Goal: Information Seeking & Learning: Learn about a topic

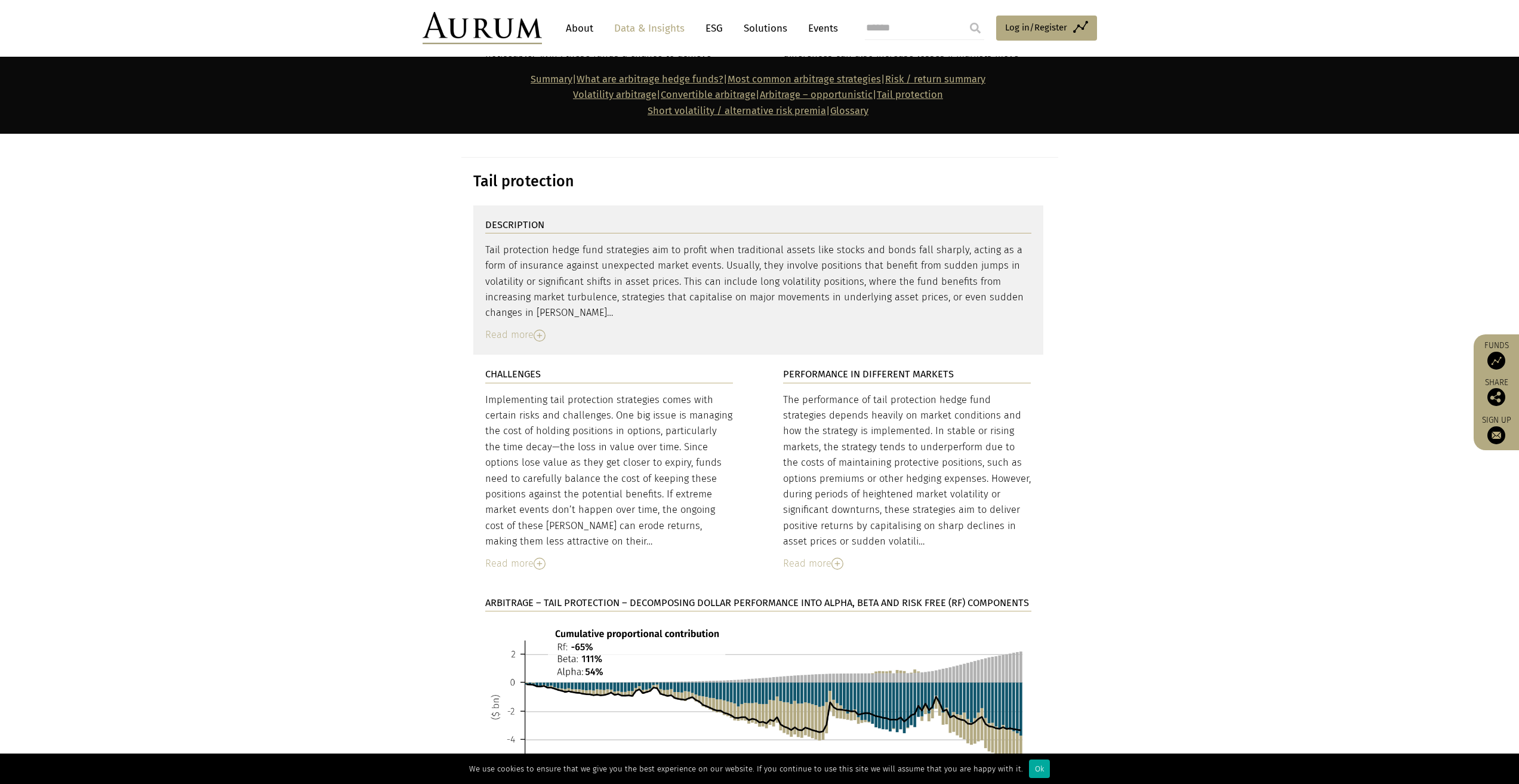
scroll to position [5261, 0]
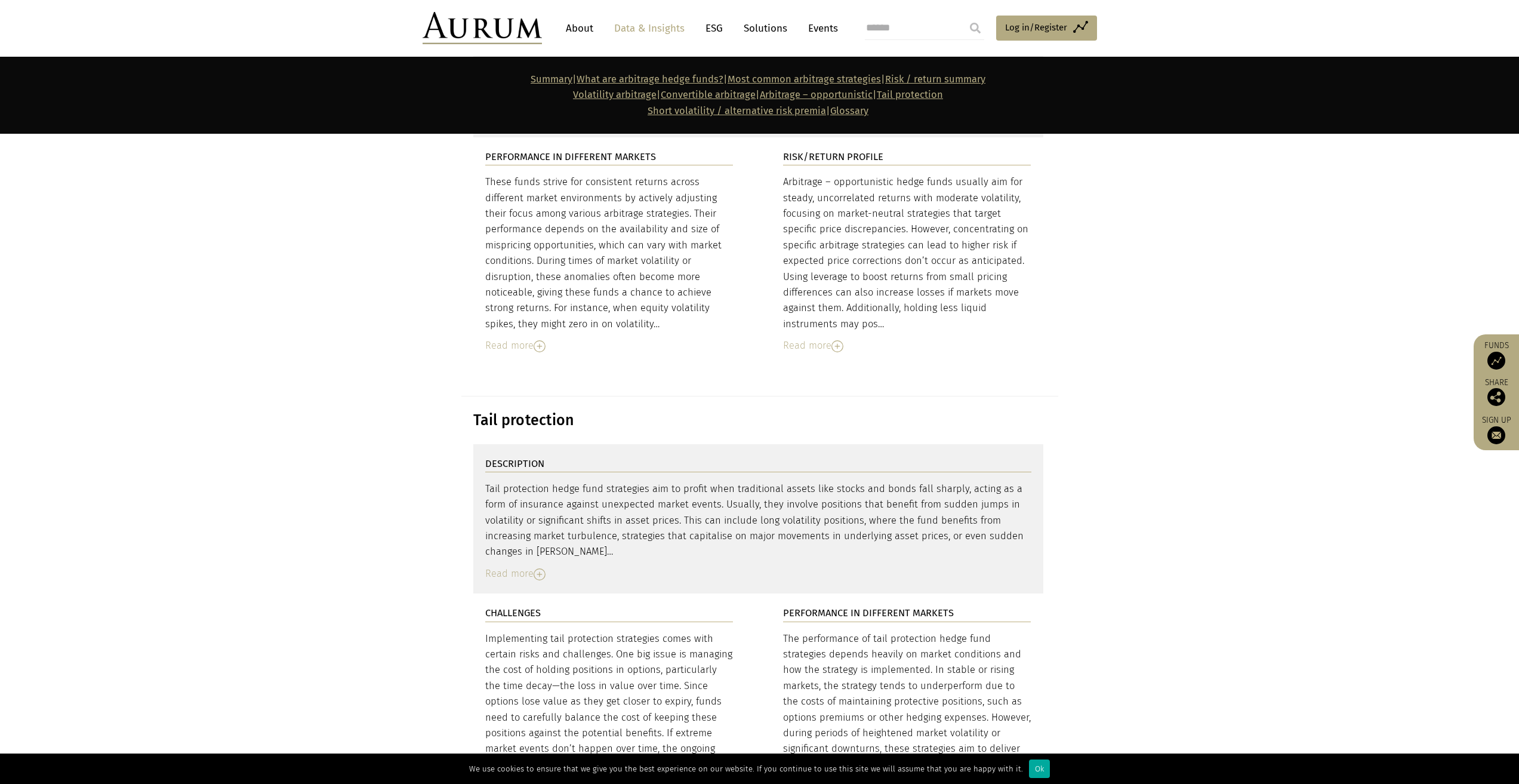
click at [583, 92] on link "Volatility arbitrage" at bounding box center [615, 94] width 84 height 12
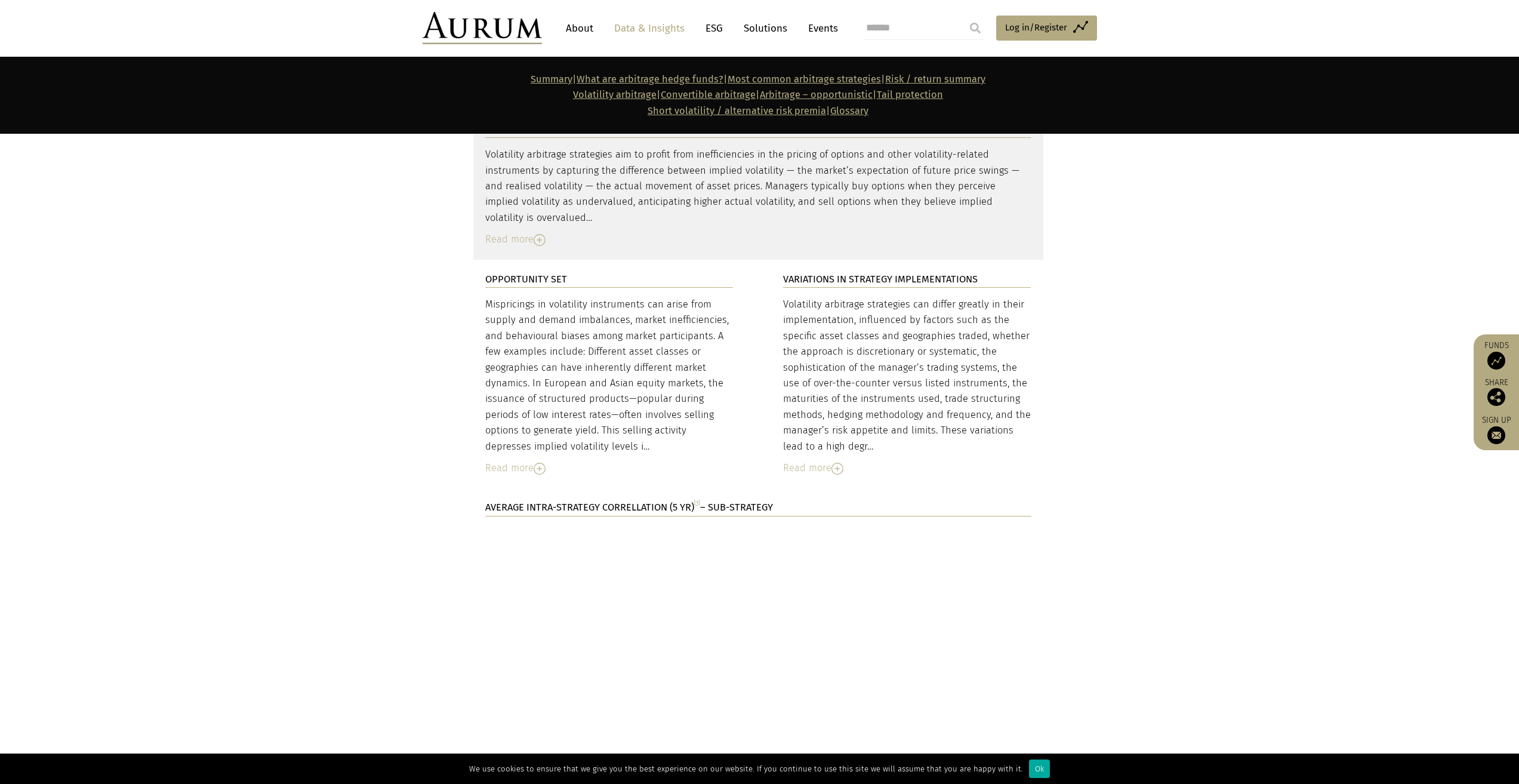
scroll to position [2416, 0]
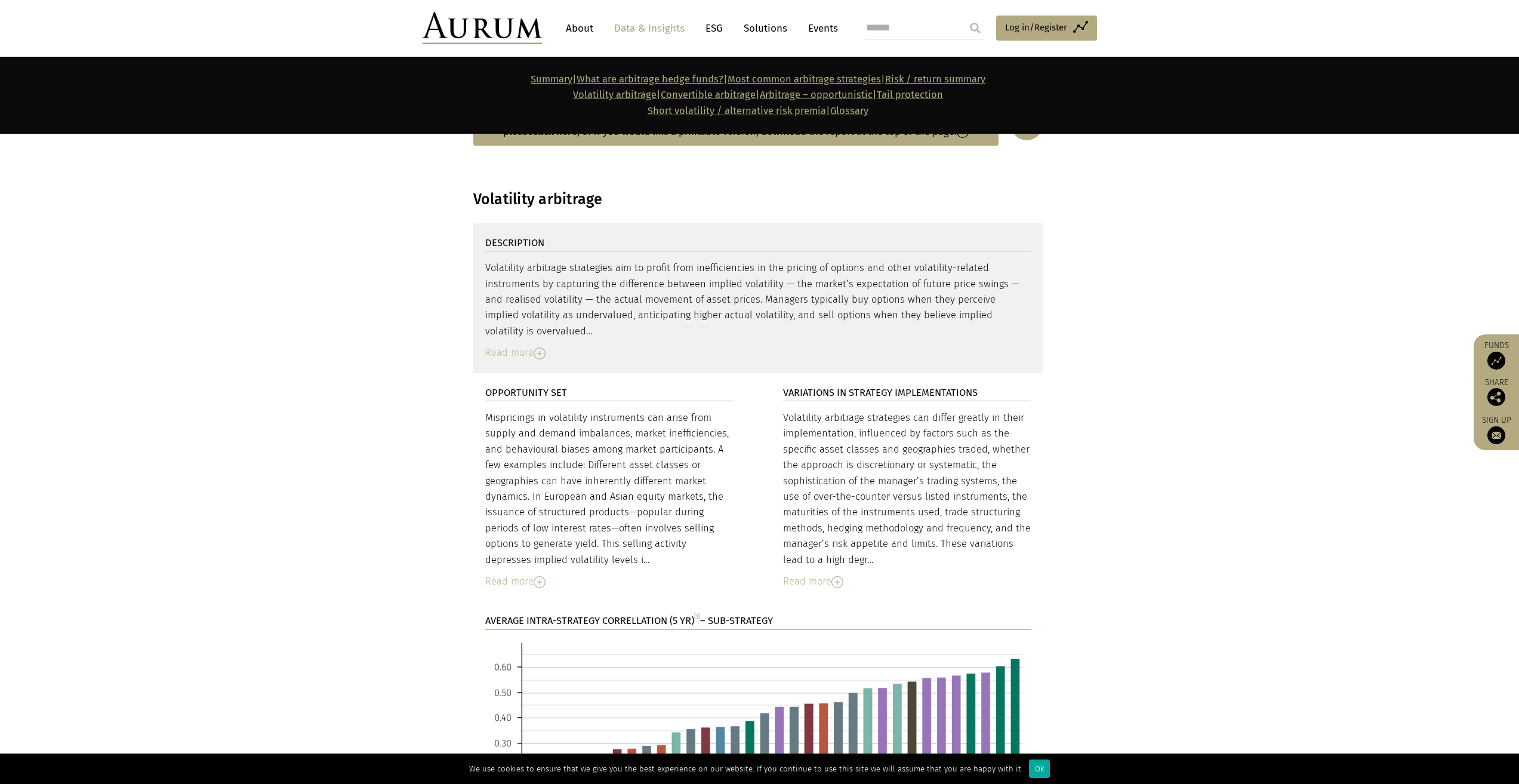
click at [535, 347] on img at bounding box center [539, 353] width 12 height 12
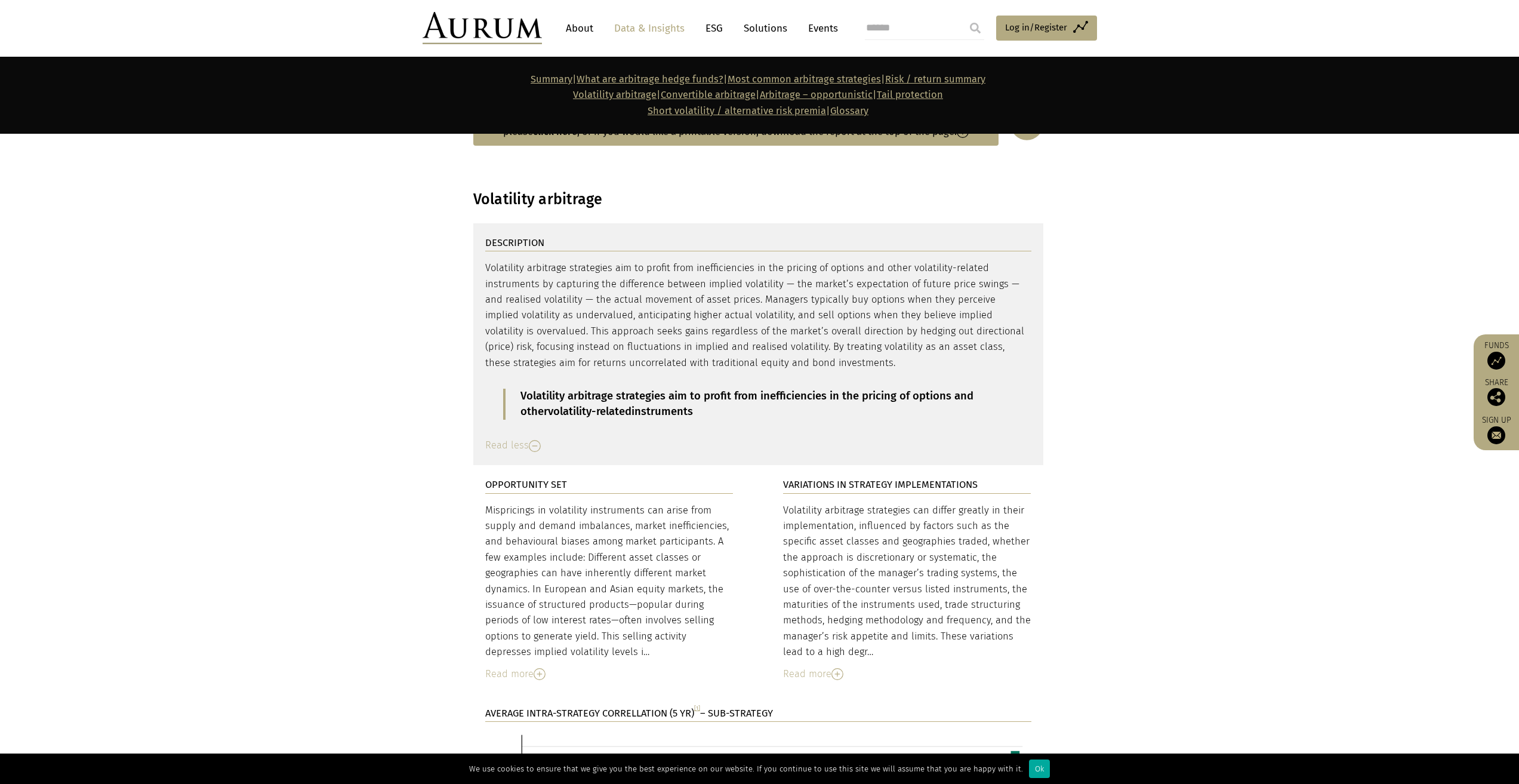
drag, startPoint x: 517, startPoint y: 359, endPoint x: 715, endPoint y: 366, distance: 198.1
click at [715, 388] on blockquote "Volatility arbitrage strategies aim to profit from inefficiencies in the pricin…" at bounding box center [758, 404] width 510 height 31
click at [841, 77] on link "Most common arbitrage strategies" at bounding box center [804, 78] width 153 height 12
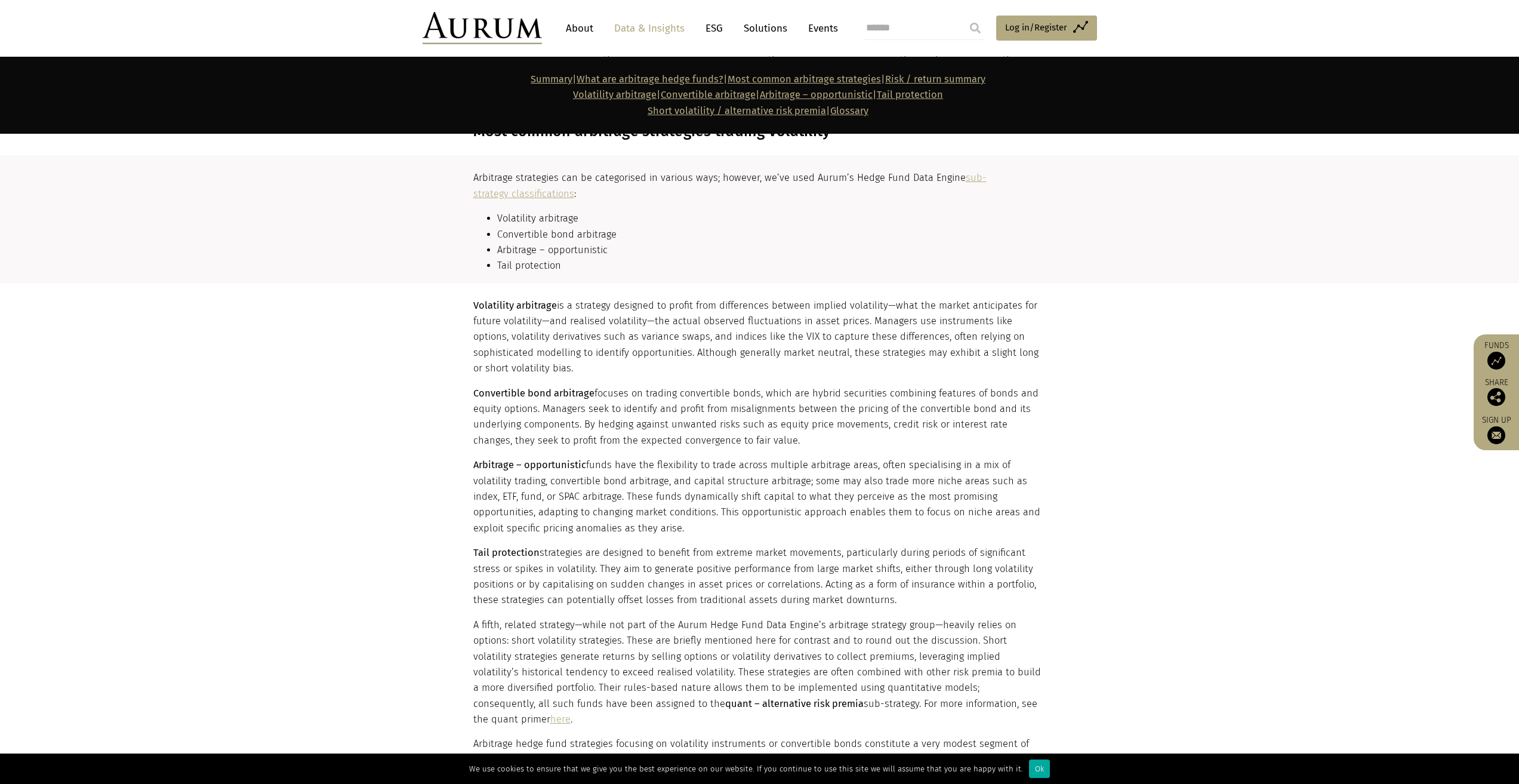
scroll to position [1213, 0]
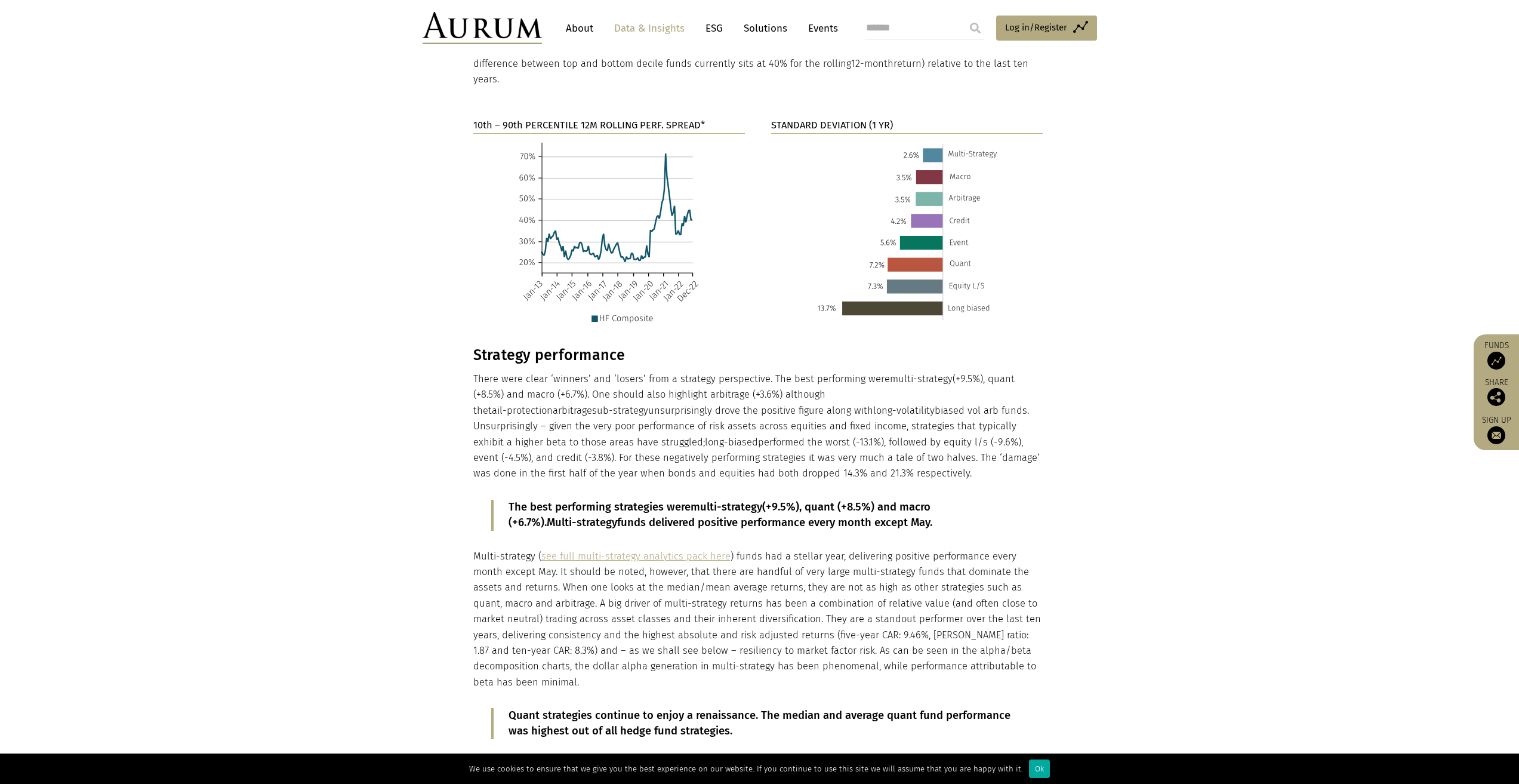
scroll to position [1446, 0]
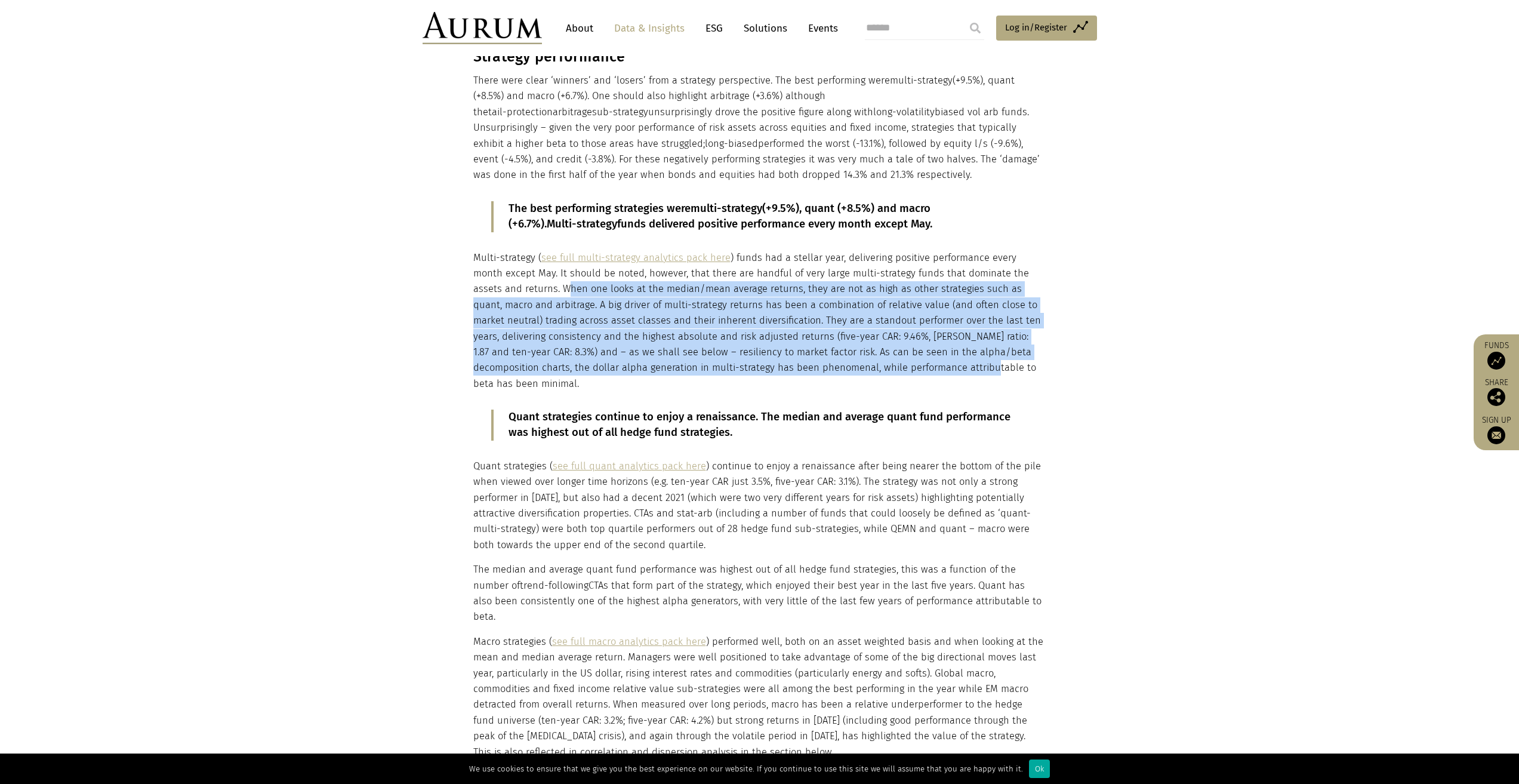
drag, startPoint x: 518, startPoint y: 269, endPoint x: 873, endPoint y: 347, distance: 363.5
click at [873, 347] on p "Multi-strategy ( see full multi-strategy analytics pack here ) funds had a stel…" at bounding box center [758, 321] width 570 height 142
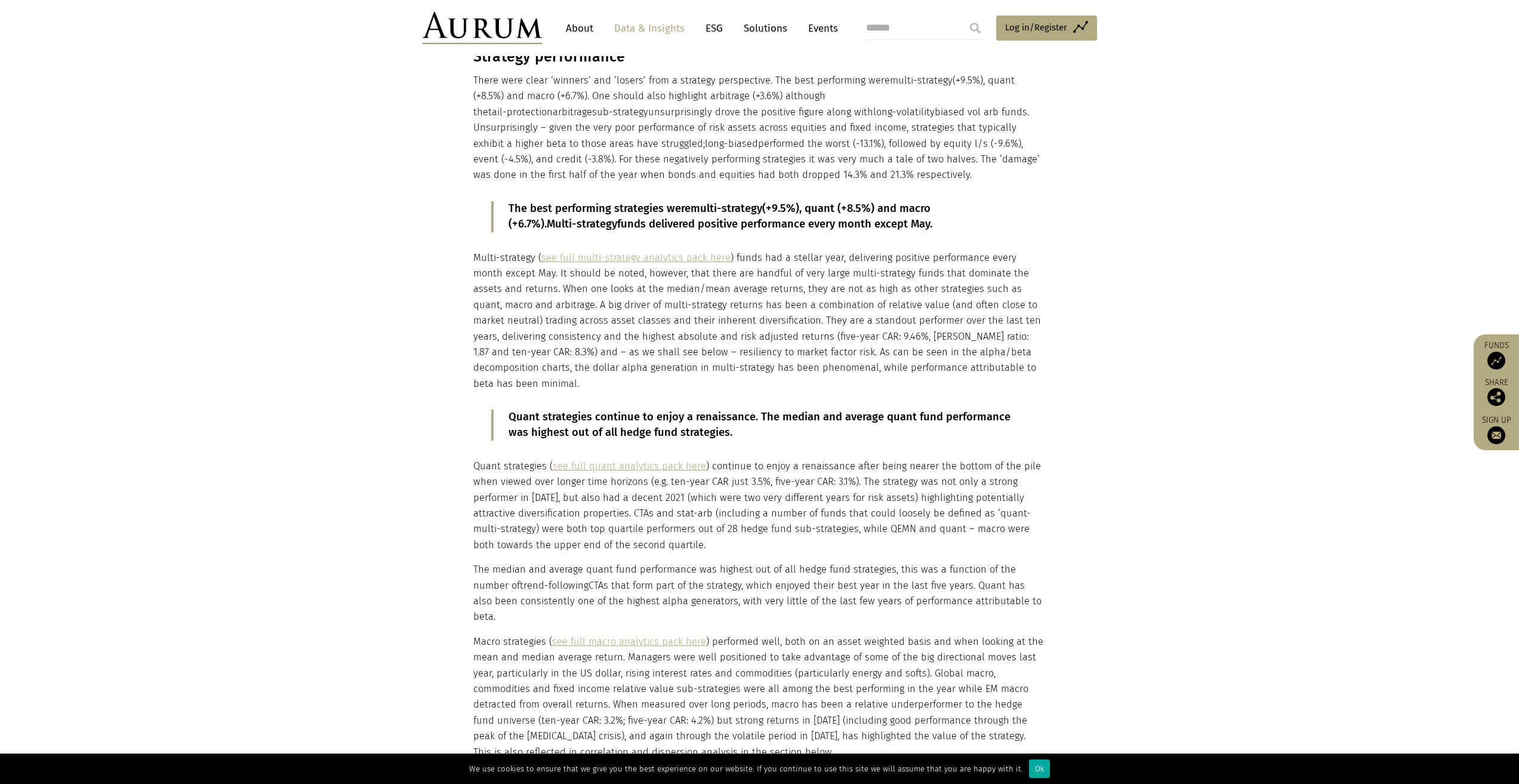
drag, startPoint x: 634, startPoint y: 526, endPoint x: 543, endPoint y: 456, distance: 114.8
click at [543, 459] on p "Quant strategies ( see full quant analytics pack here ) continue to enjoy a ren…" at bounding box center [758, 506] width 570 height 94
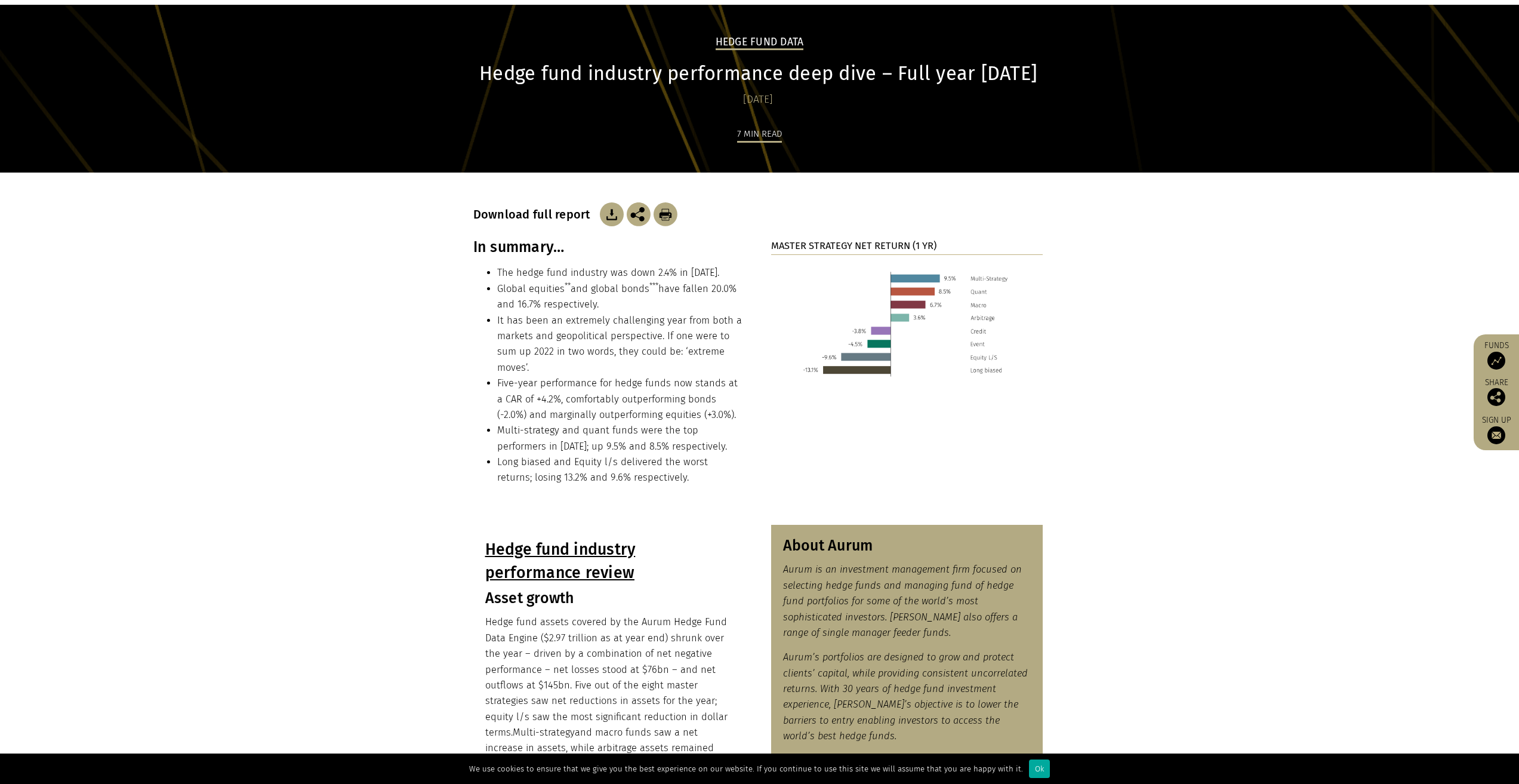
scroll to position [0, 0]
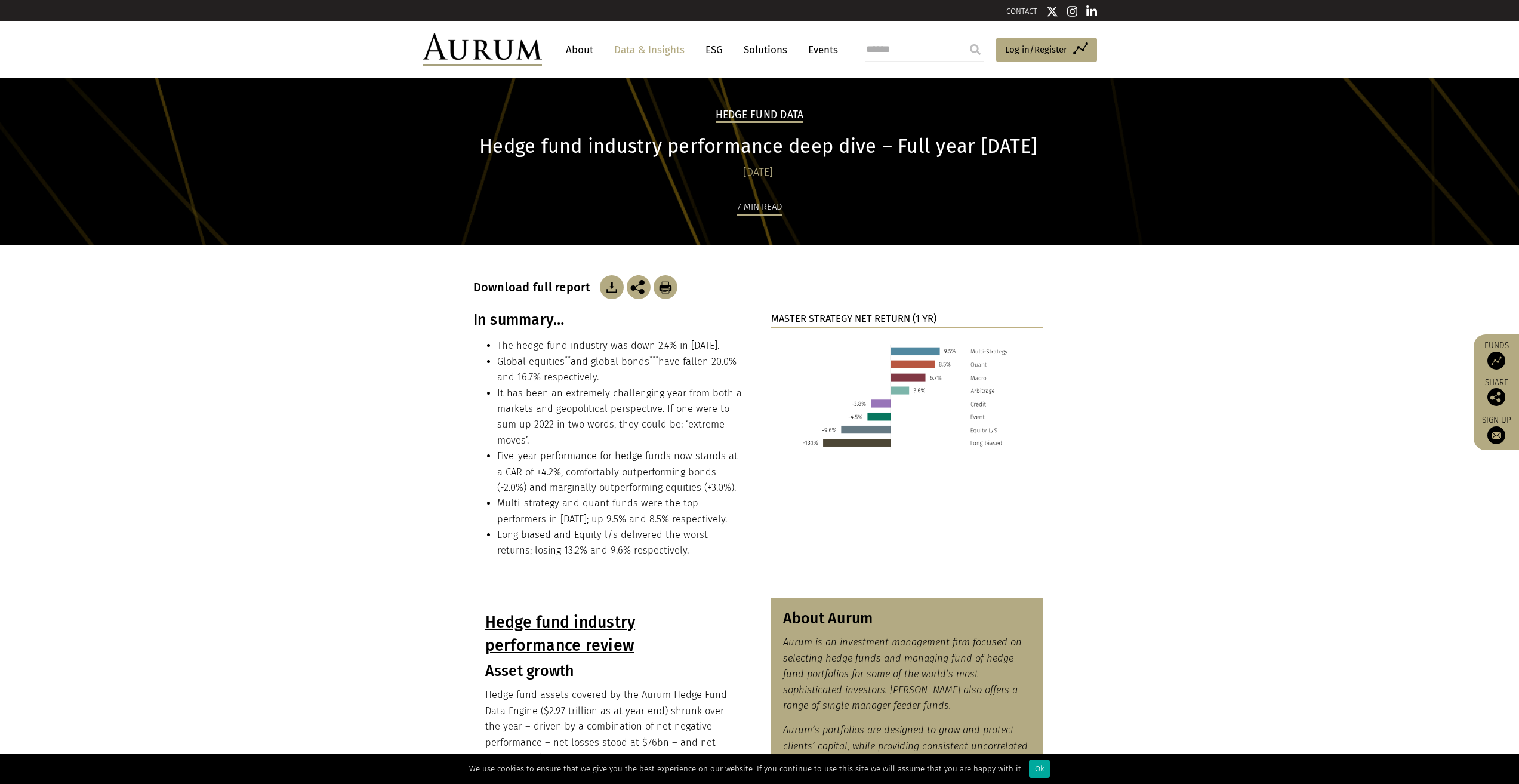
click at [660, 48] on link "Data & Insights" at bounding box center [649, 50] width 82 height 22
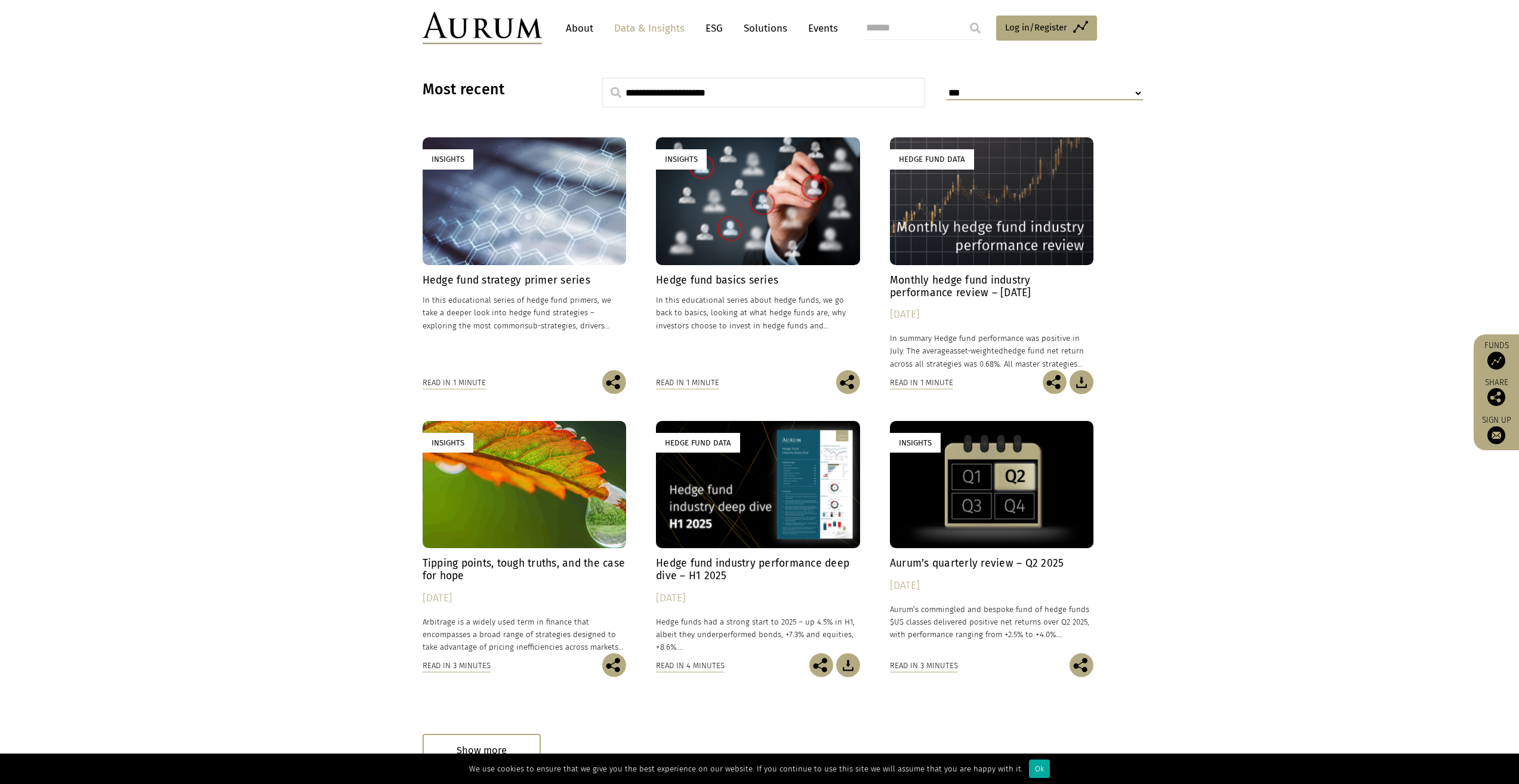
scroll to position [470, 0]
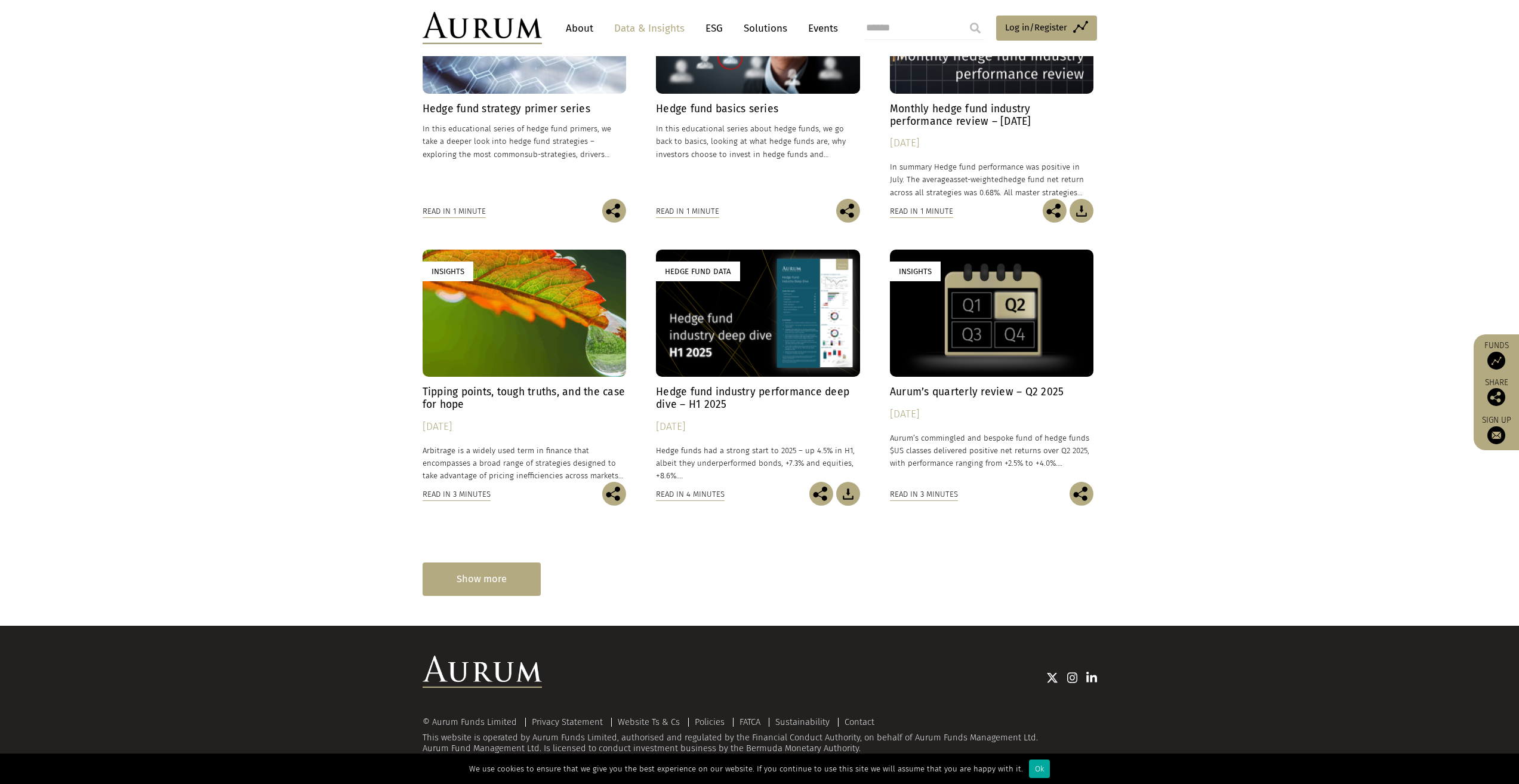
click at [471, 576] on div "Show more" at bounding box center [481, 578] width 118 height 33
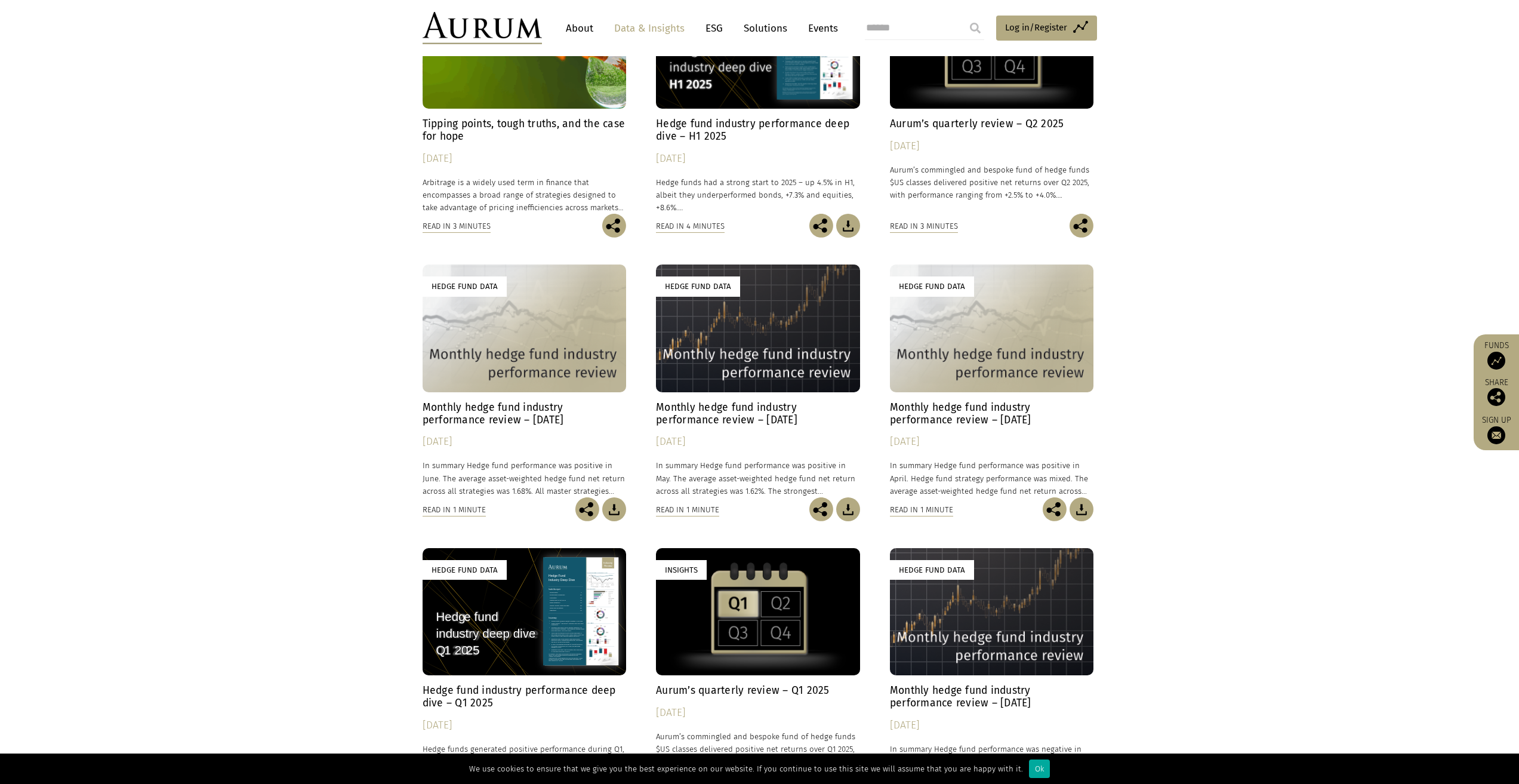
scroll to position [559, 0]
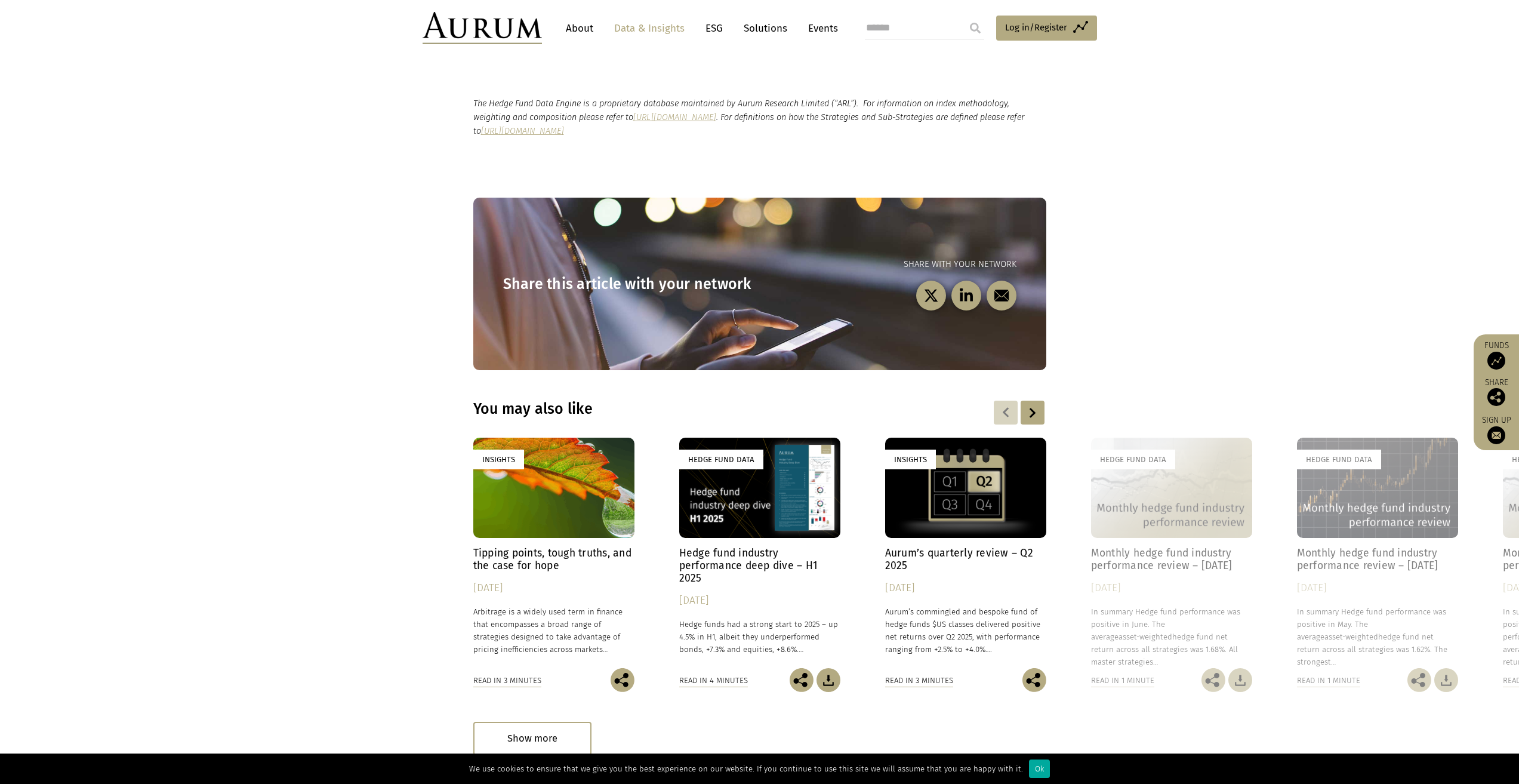
scroll to position [1492, 0]
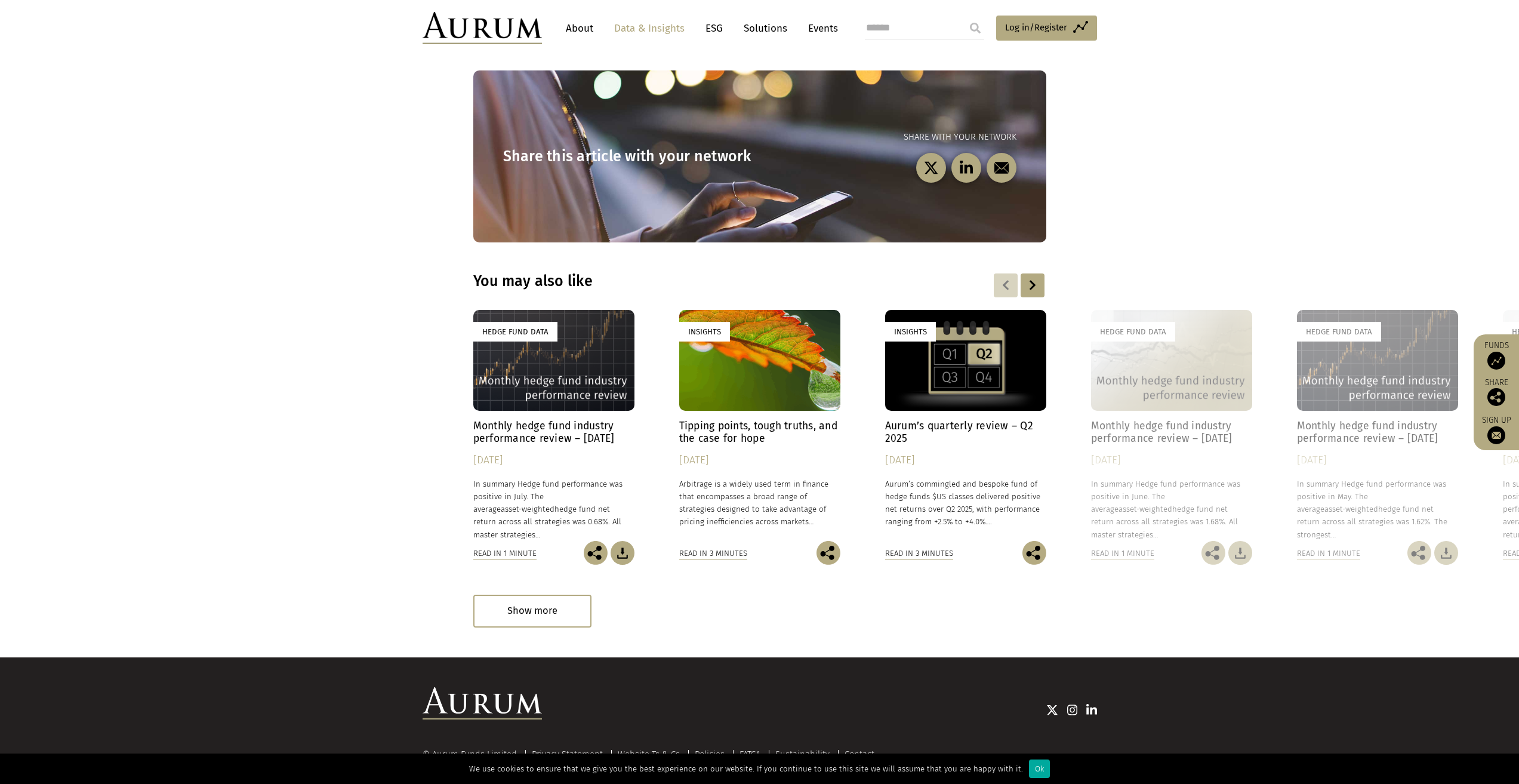
scroll to position [2936, 0]
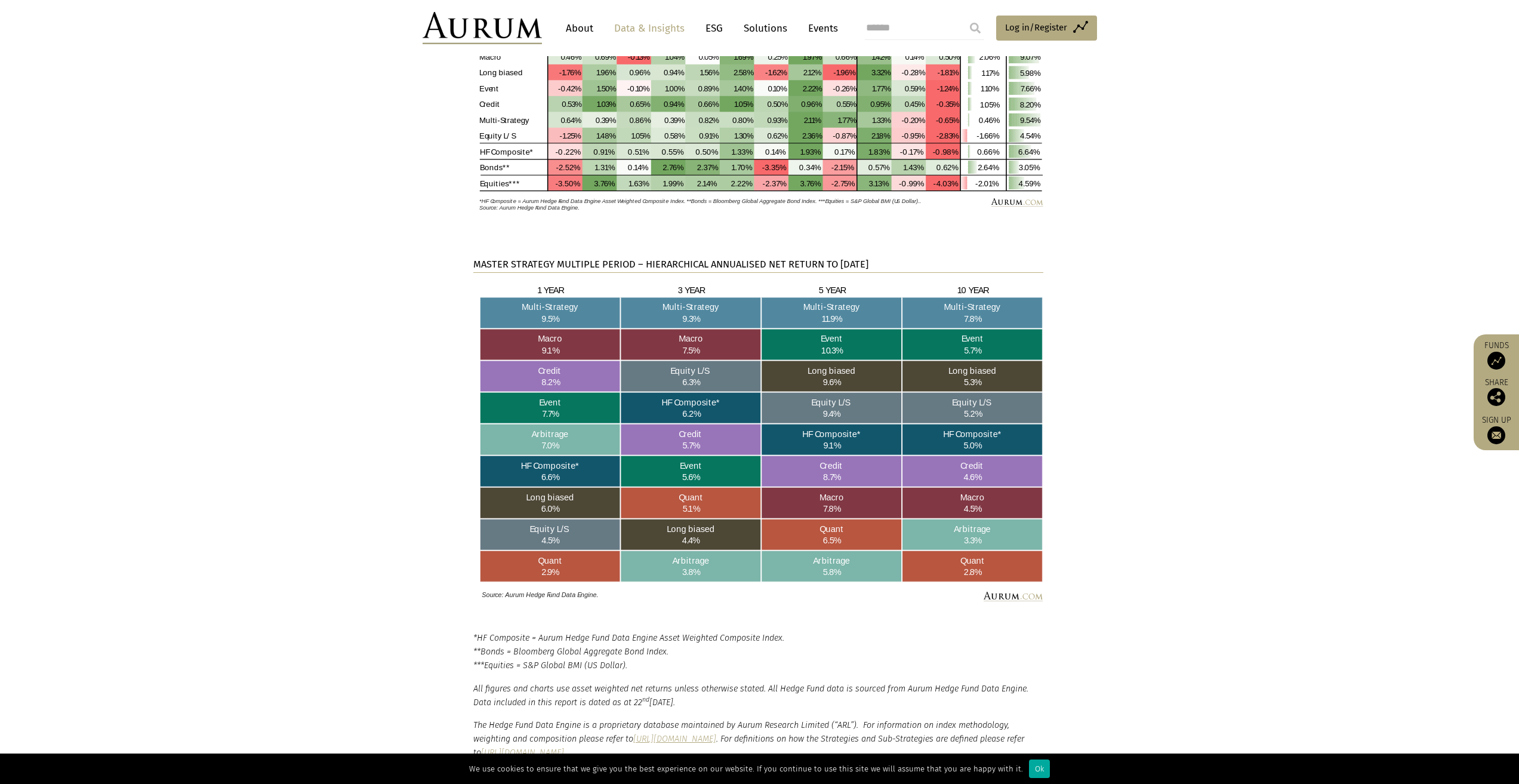
scroll to position [1731, 0]
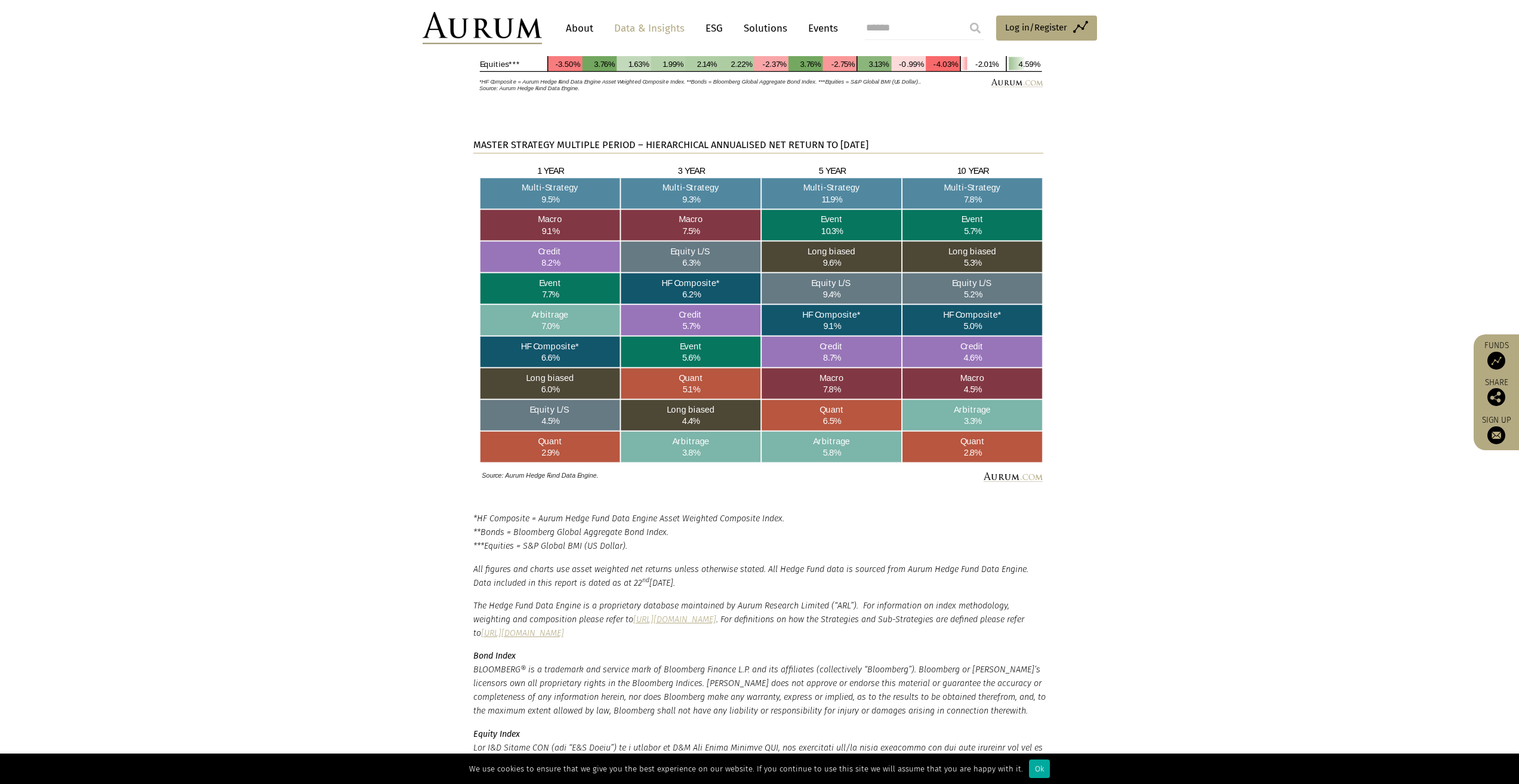
click at [564, 634] on link "[URL][DOMAIN_NAME]" at bounding box center [522, 633] width 83 height 10
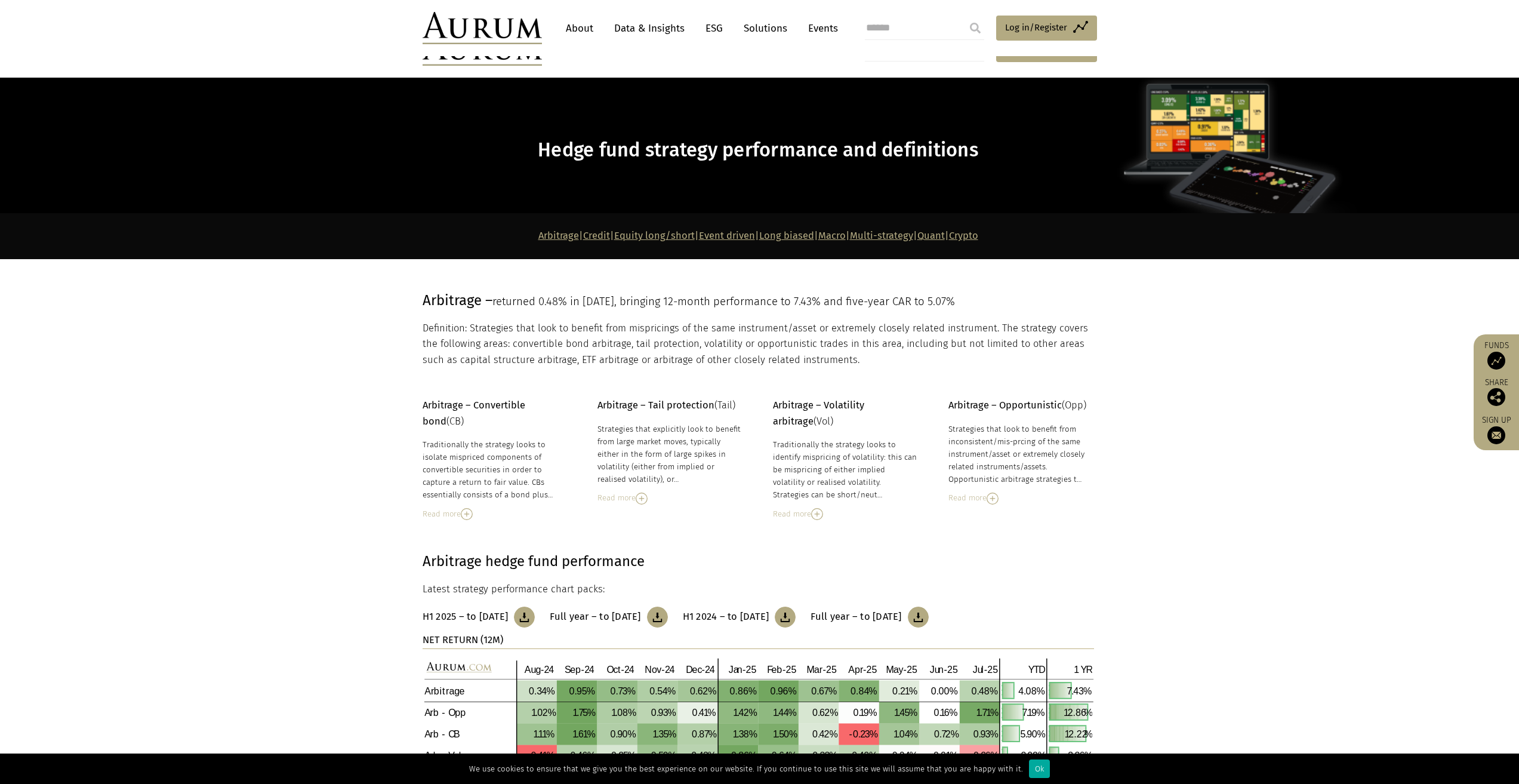
scroll to position [179, 0]
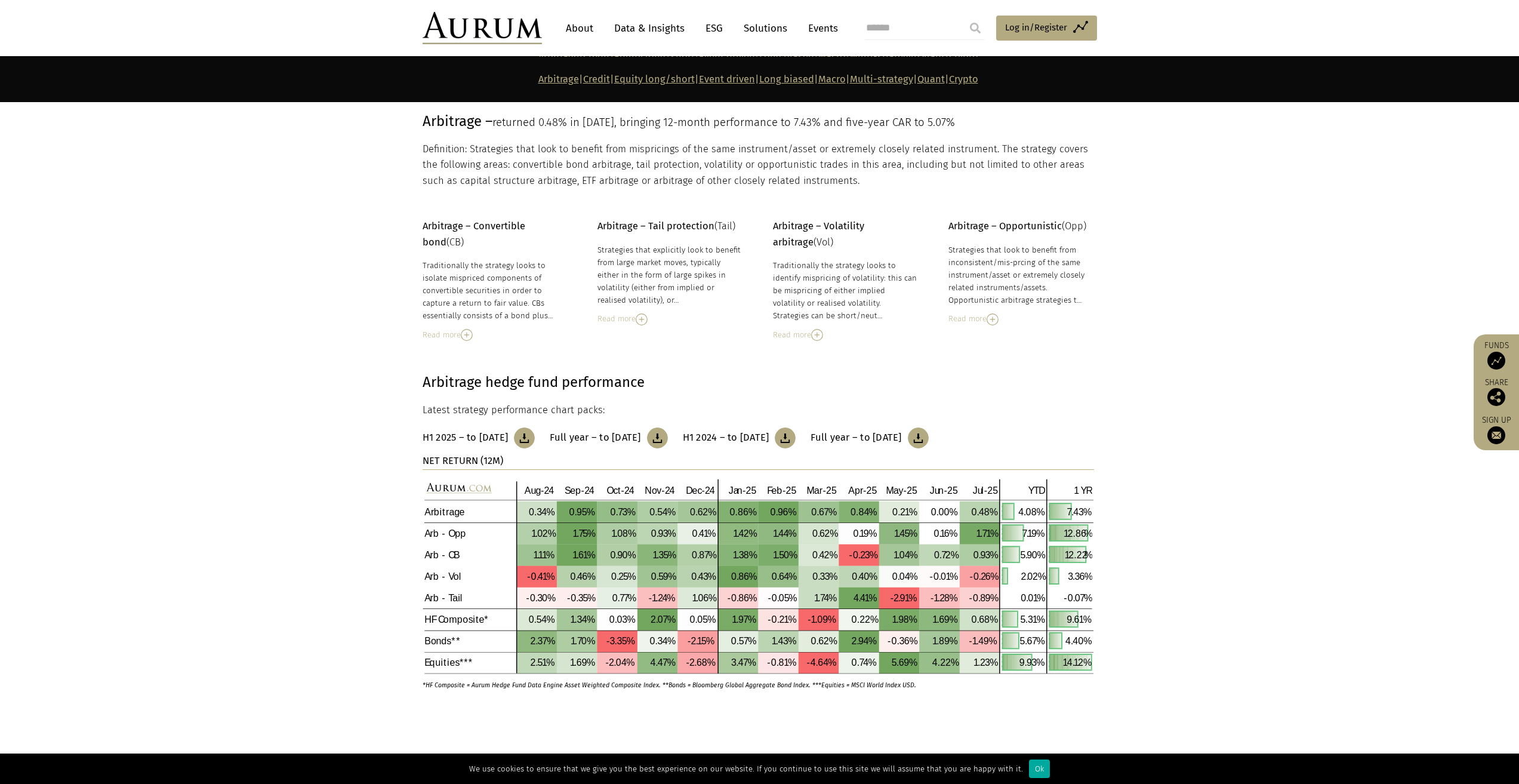
click at [625, 436] on h3 "Full year – to [DATE]" at bounding box center [595, 437] width 91 height 12
